Goal: Information Seeking & Learning: Learn about a topic

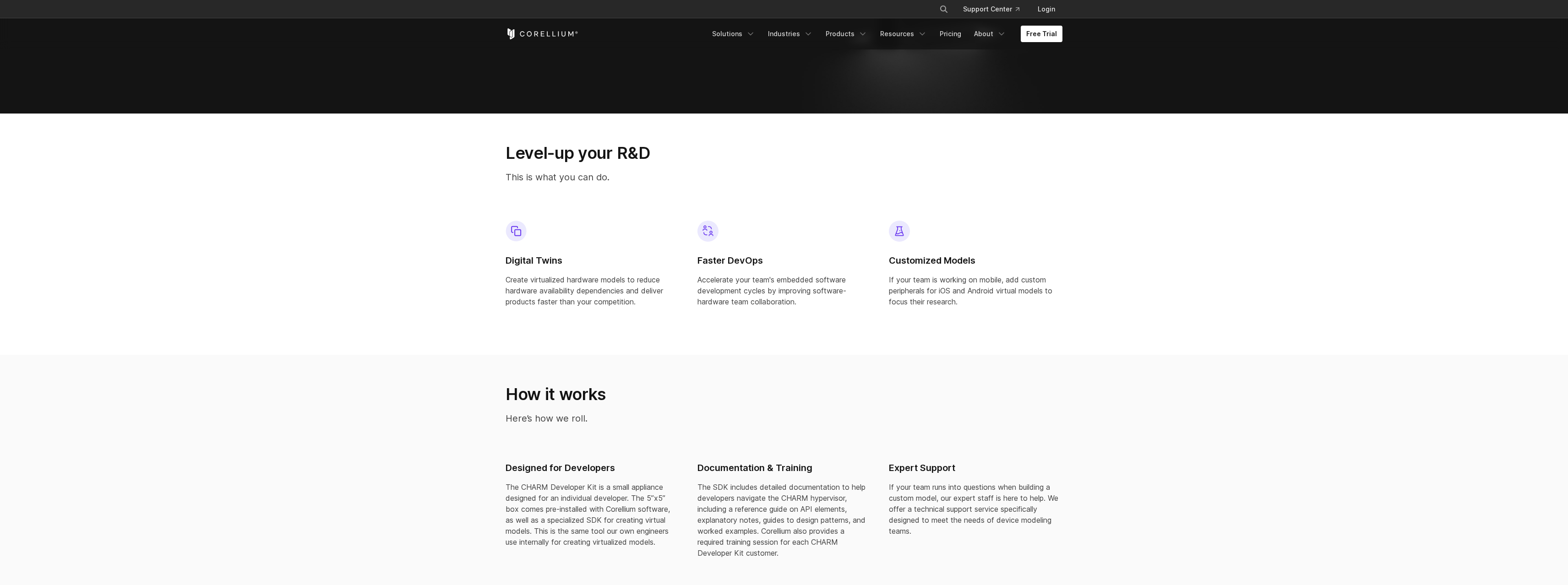
scroll to position [605, 0]
click at [618, 283] on p "Create virtualized hardware models to reduce hardware availability dependencies…" at bounding box center [592, 290] width 173 height 33
click at [624, 294] on p "Create virtualized hardware models to reduce hardware availability dependencies…" at bounding box center [592, 290] width 173 height 33
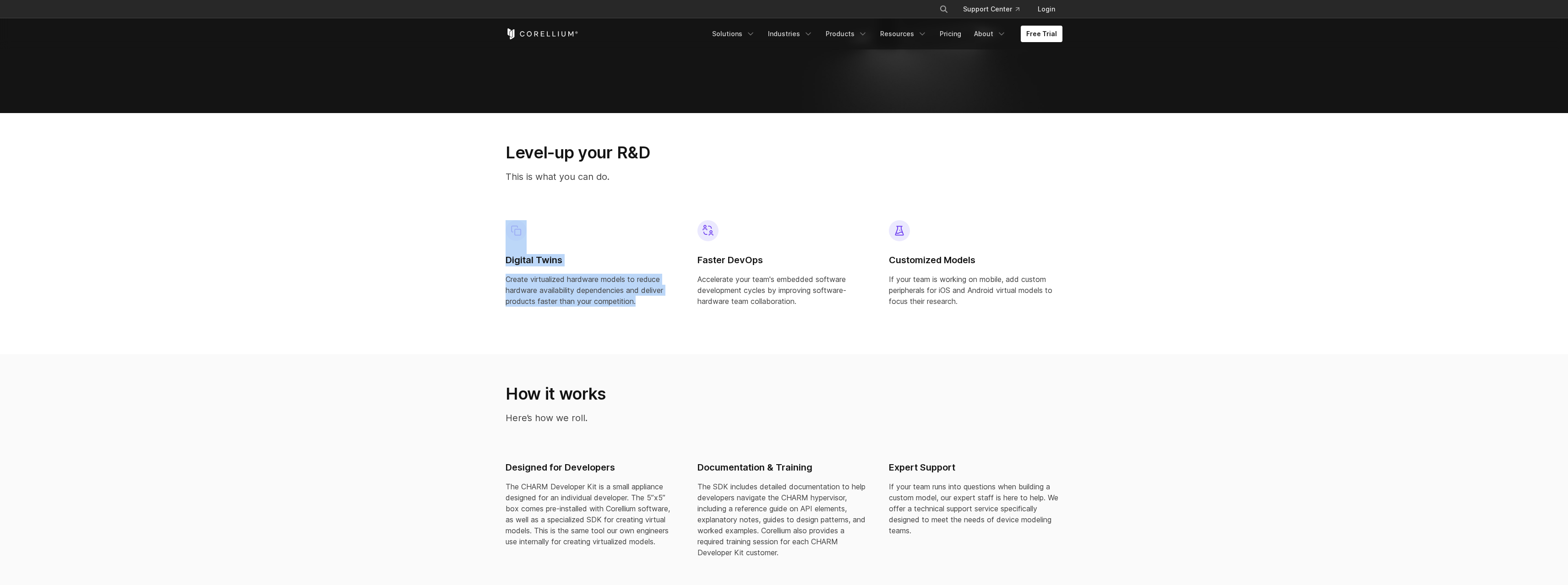
drag, startPoint x: 646, startPoint y: 303, endPoint x: 485, endPoint y: 249, distance: 169.8
click at [485, 249] on section "Level-up your R&D This is what you can do. Digital Twins Create virtualized har…" at bounding box center [784, 233] width 1568 height 241
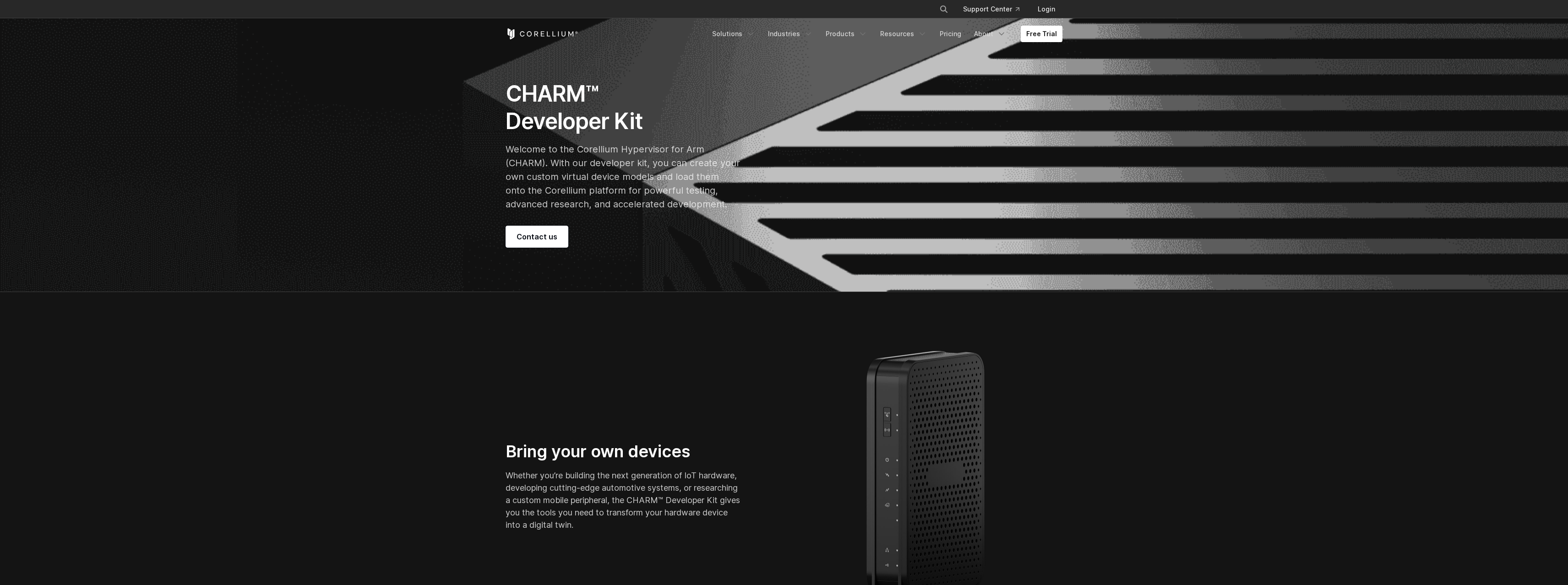
scroll to position [0, 0]
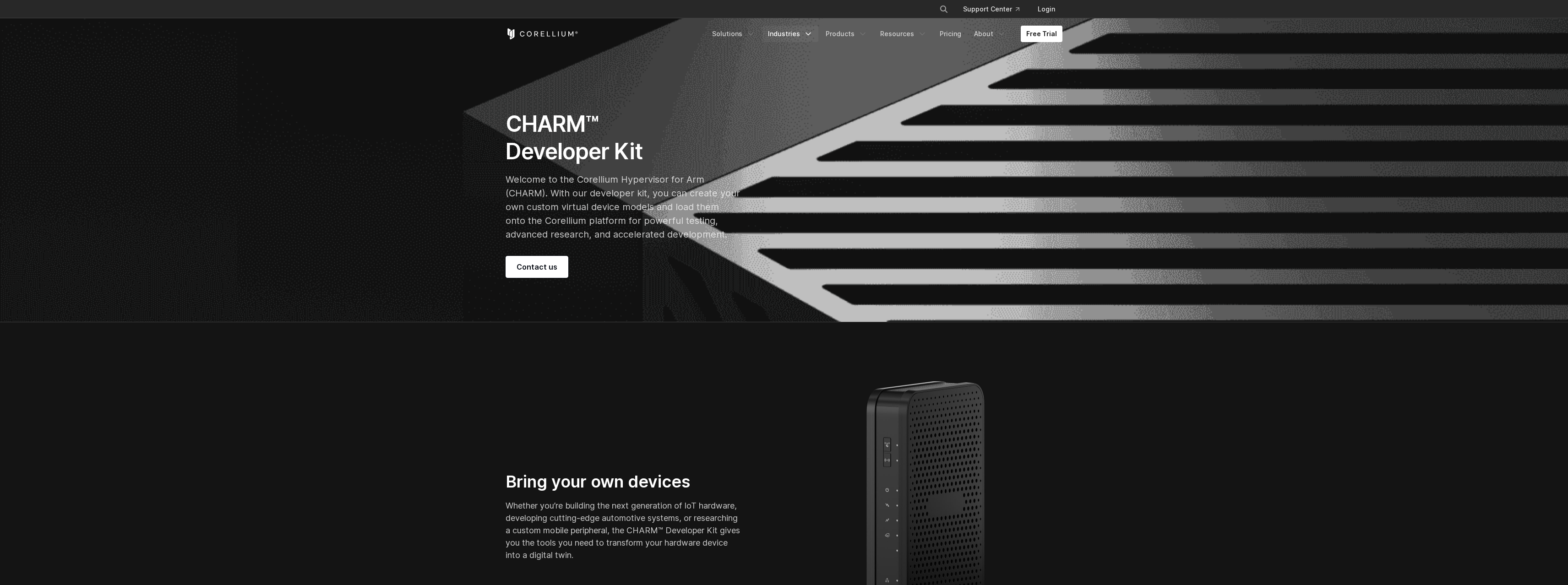
click at [795, 32] on link "Industries" at bounding box center [790, 34] width 56 height 16
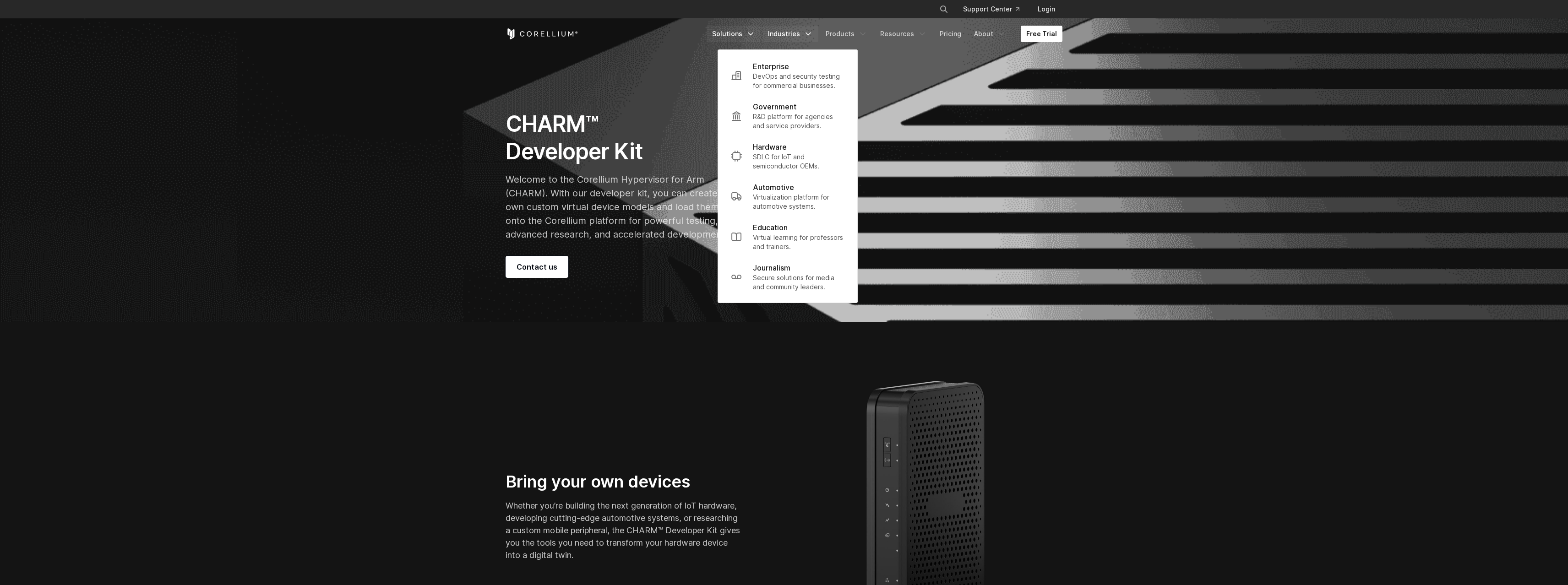
click at [738, 37] on link "Solutions" at bounding box center [733, 34] width 54 height 16
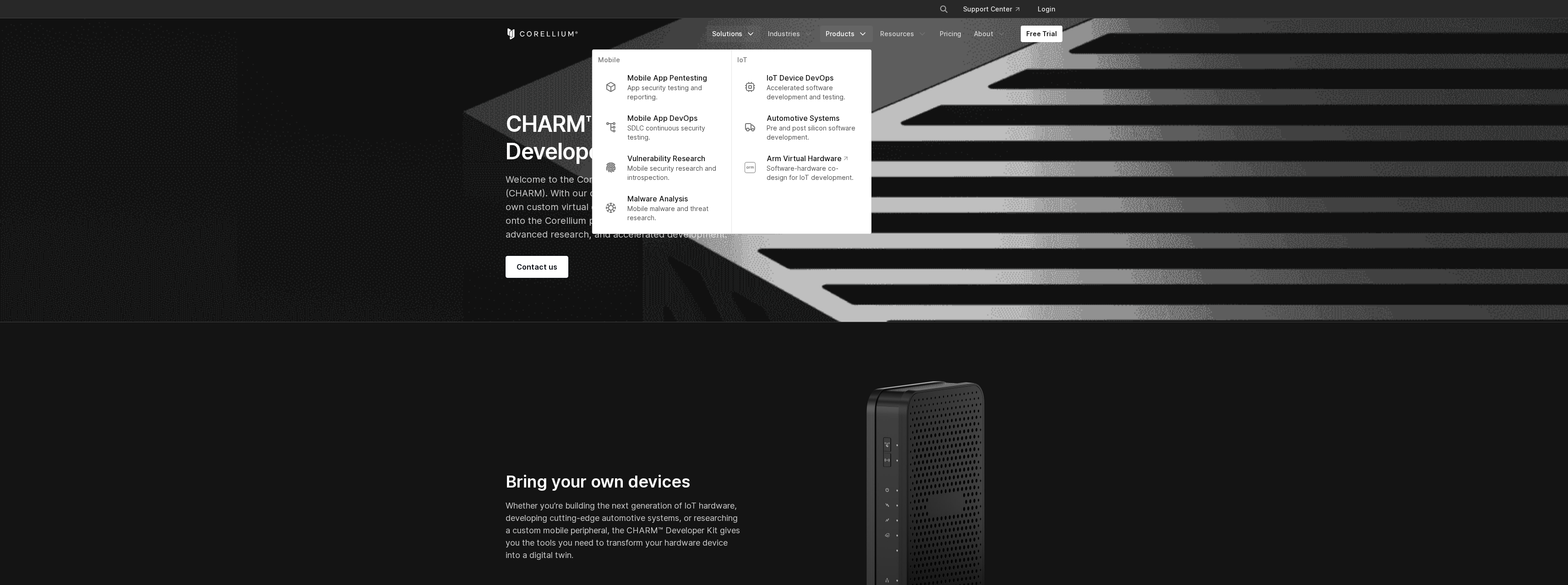
click at [839, 37] on link "Products" at bounding box center [846, 34] width 52 height 16
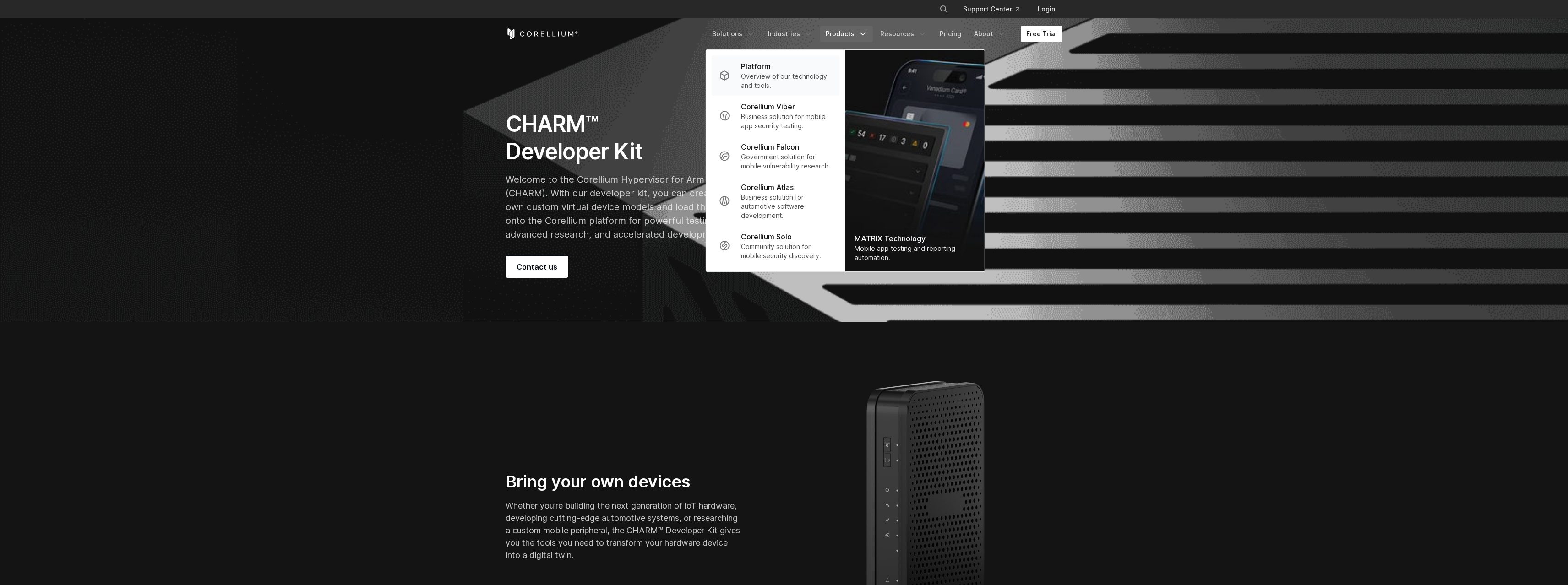
click at [798, 69] on div "Platform" at bounding box center [786, 66] width 91 height 11
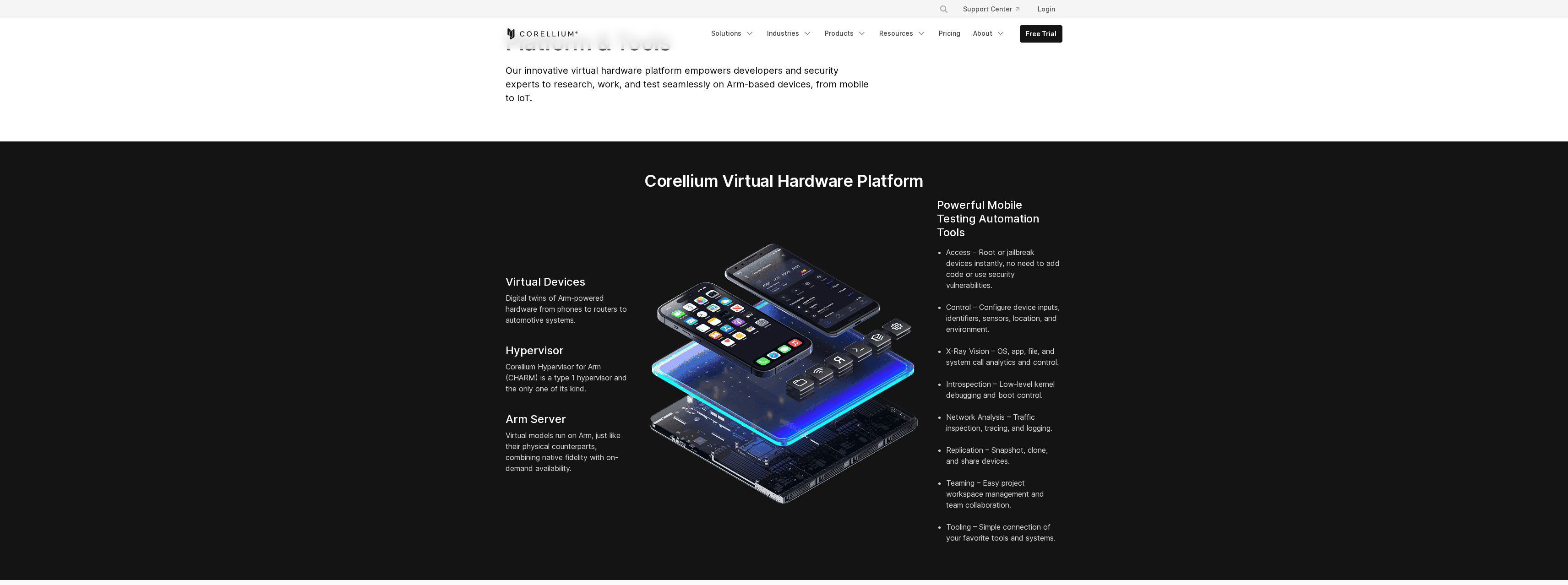
scroll to position [83, 0]
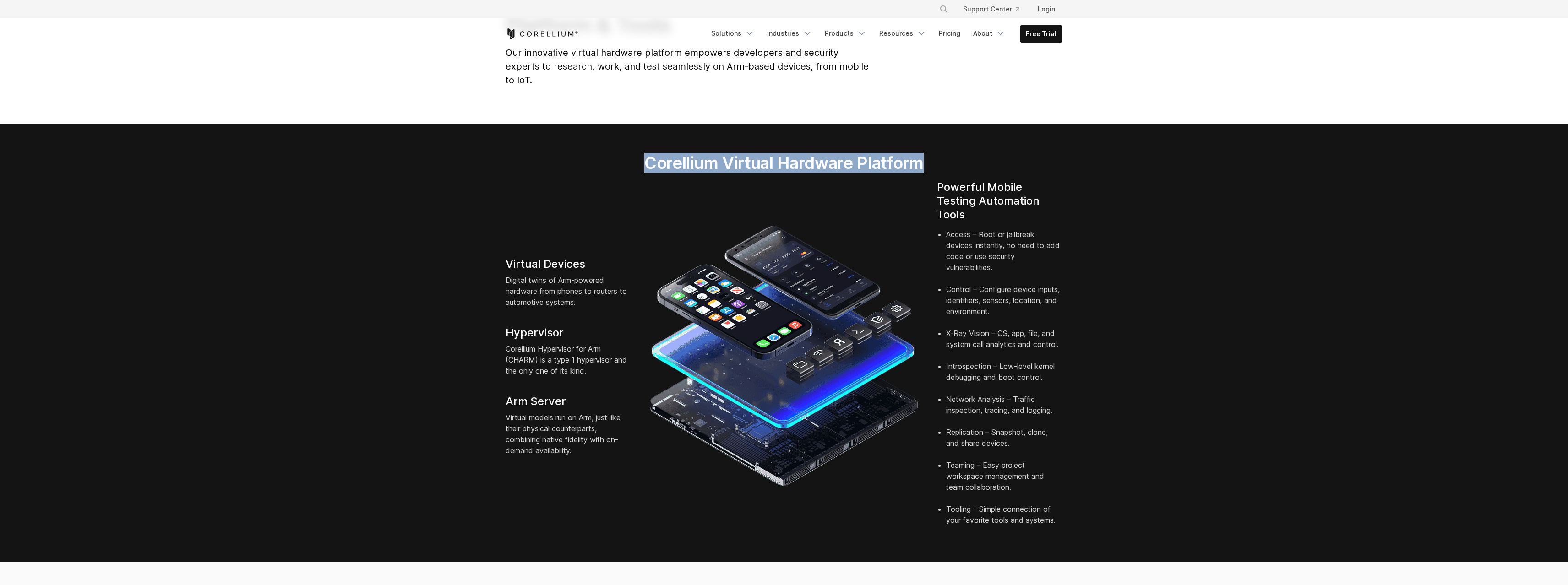
drag, startPoint x: 628, startPoint y: 137, endPoint x: 757, endPoint y: 216, distance: 151.3
click at [757, 216] on section "Corellium Virtual Hardware Platform Virtual Devices Digital twins of Arm-powere…" at bounding box center [784, 343] width 1568 height 438
click at [806, 402] on img at bounding box center [784, 356] width 269 height 269
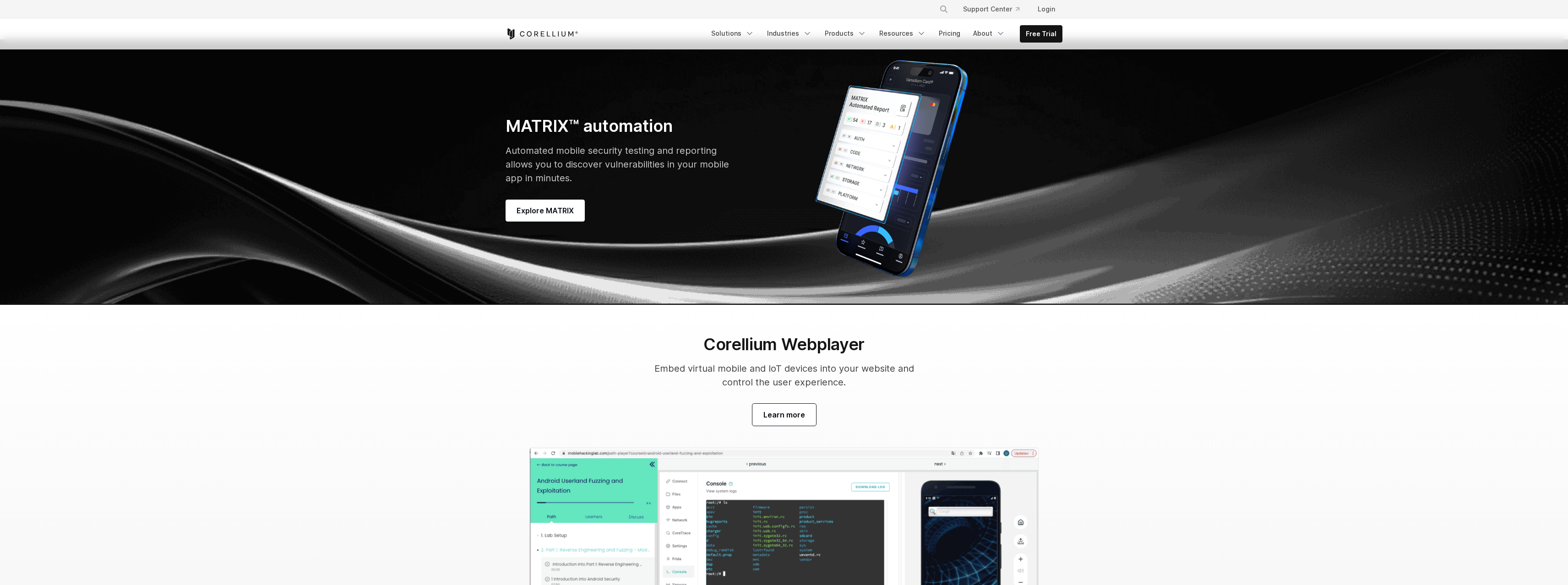
scroll to position [2849, 0]
